Goal: Information Seeking & Learning: Find contact information

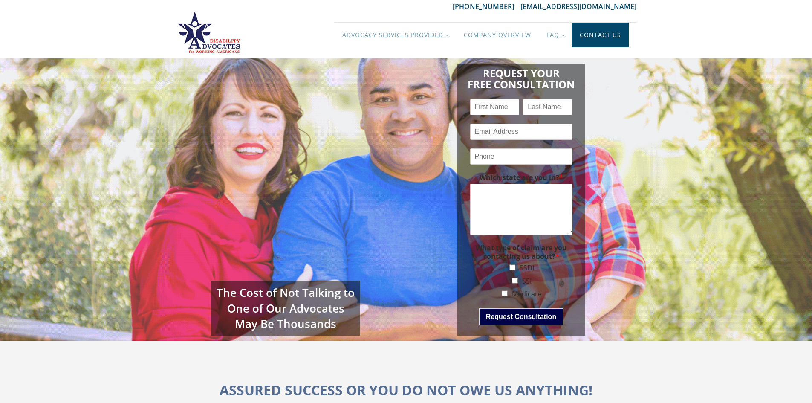
click at [593, 35] on link "Contact Us" at bounding box center [600, 35] width 57 height 25
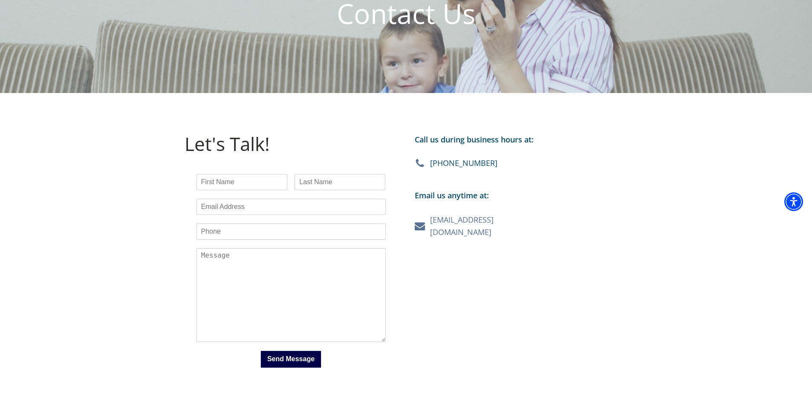
scroll to position [128, 0]
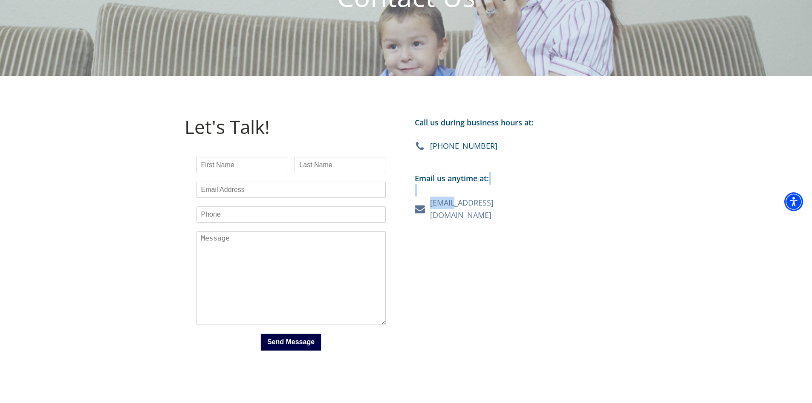
drag, startPoint x: 515, startPoint y: 203, endPoint x: 461, endPoint y: 203, distance: 54.1
click at [453, 203] on div "Call us during business hours at: [PHONE_NUMBER] Email us anytime at: [EMAIL_AD…" at bounding box center [521, 240] width 230 height 265
click at [559, 208] on div "Call us during business hours at: [PHONE_NUMBER] Email us anytime at: [EMAIL_AD…" at bounding box center [521, 240] width 230 height 265
drag, startPoint x: 529, startPoint y: 203, endPoint x: 522, endPoint y: 204, distance: 6.8
click at [522, 204] on div "Call us during business hours at: [PHONE_NUMBER] Email us anytime at: [EMAIL_AD…" at bounding box center [521, 240] width 230 height 265
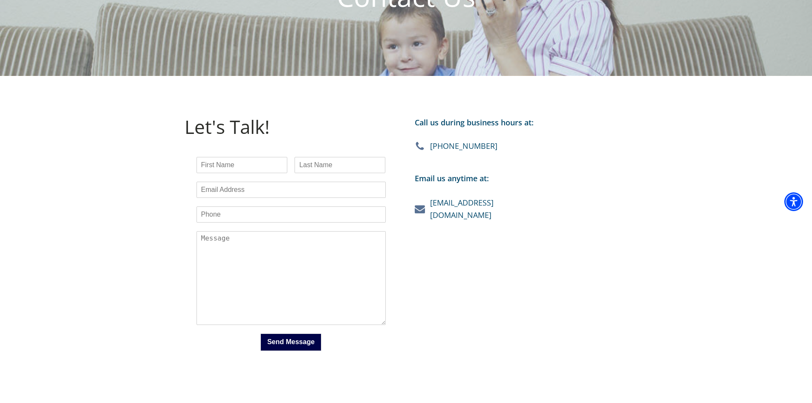
click at [523, 204] on div "Call us during business hours at: [PHONE_NUMBER] Email us anytime at: [EMAIL_AD…" at bounding box center [521, 240] width 230 height 265
click at [522, 206] on div "Call us during business hours at: [PHONE_NUMBER] Email us anytime at: [EMAIL_AD…" at bounding box center [521, 240] width 230 height 265
copy div "[EMAIL_ADDRESS][DOMAIN_NAME]"
